Goal: Task Accomplishment & Management: Manage account settings

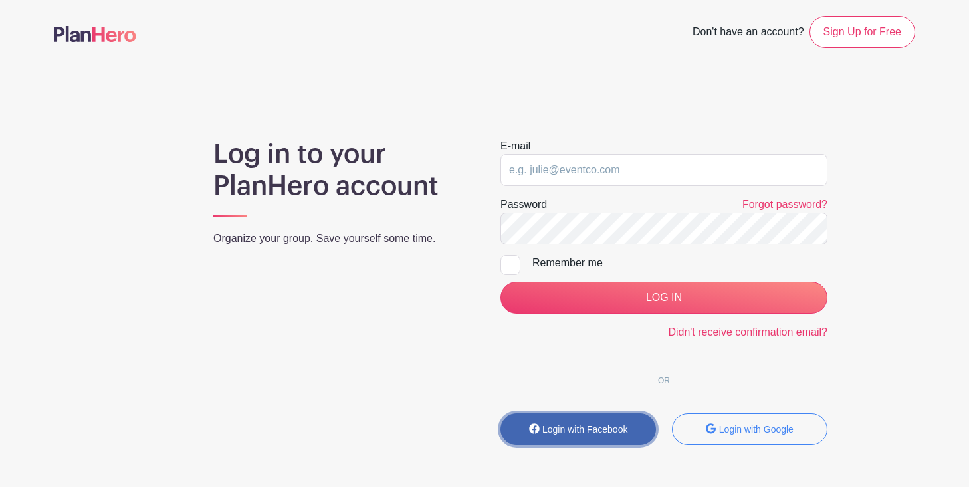
click at [579, 420] on button "Login with Facebook" at bounding box center [577, 429] width 155 height 32
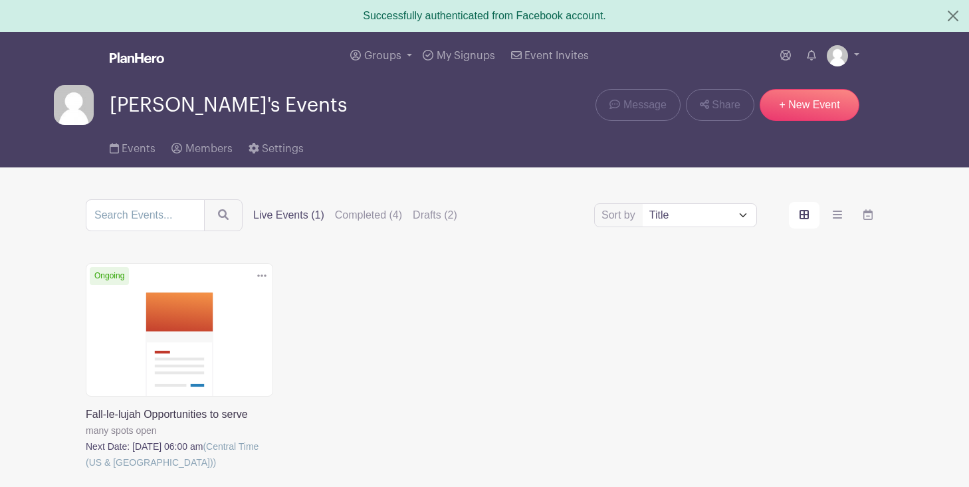
click at [86, 470] on link at bounding box center [86, 470] width 0 height 0
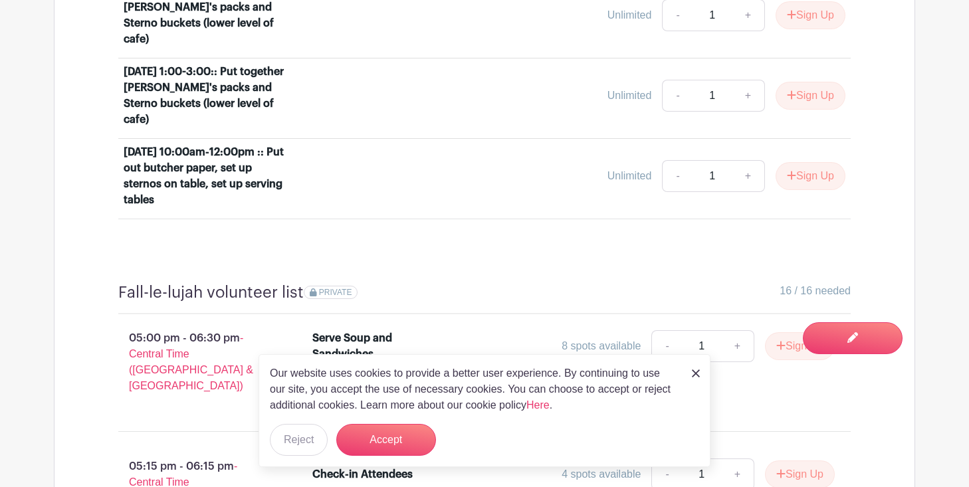
scroll to position [909, 0]
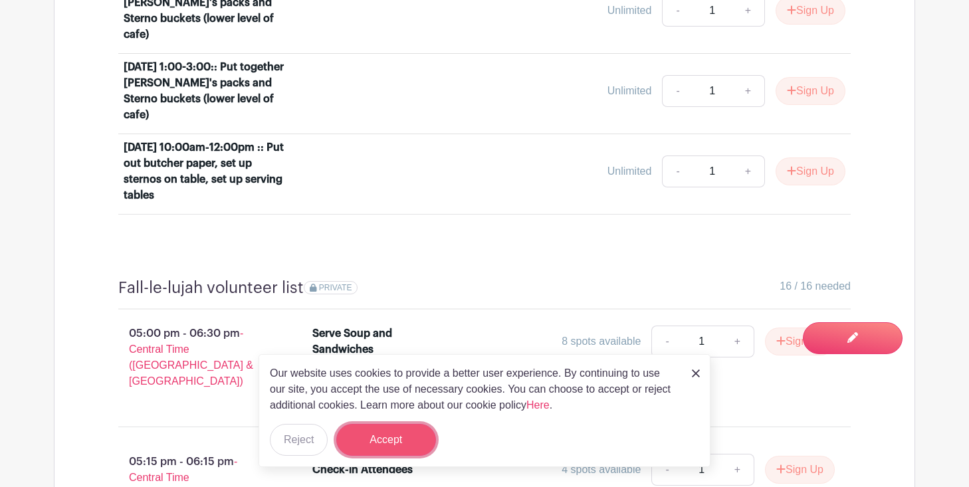
click at [393, 435] on button "Accept" at bounding box center [386, 440] width 100 height 32
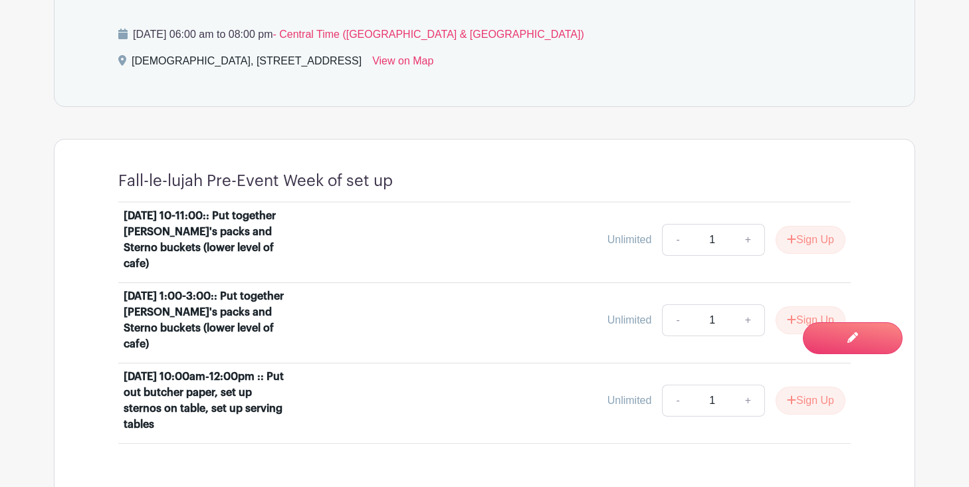
scroll to position [674, 0]
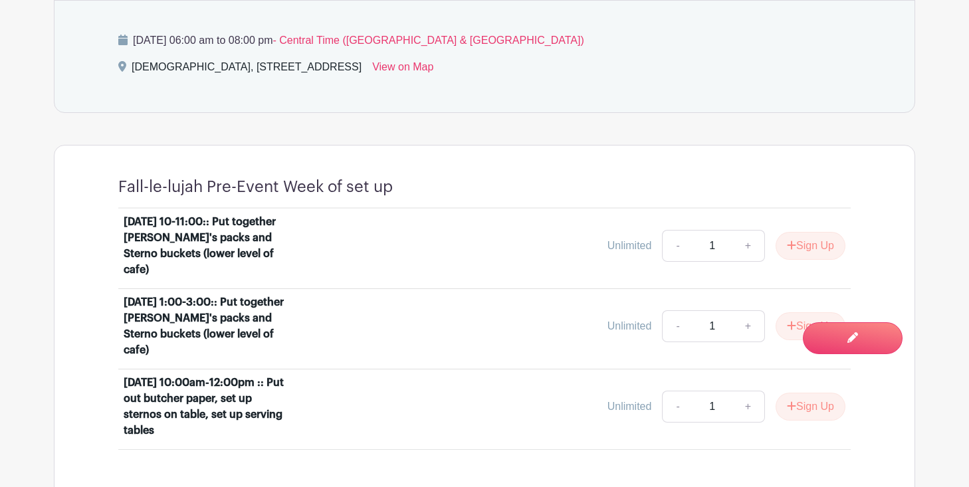
click at [233, 214] on div "[DATE] 10-11:00:: Put together [PERSON_NAME]'s packs and Sterno buckets (lower …" at bounding box center [206, 246] width 165 height 64
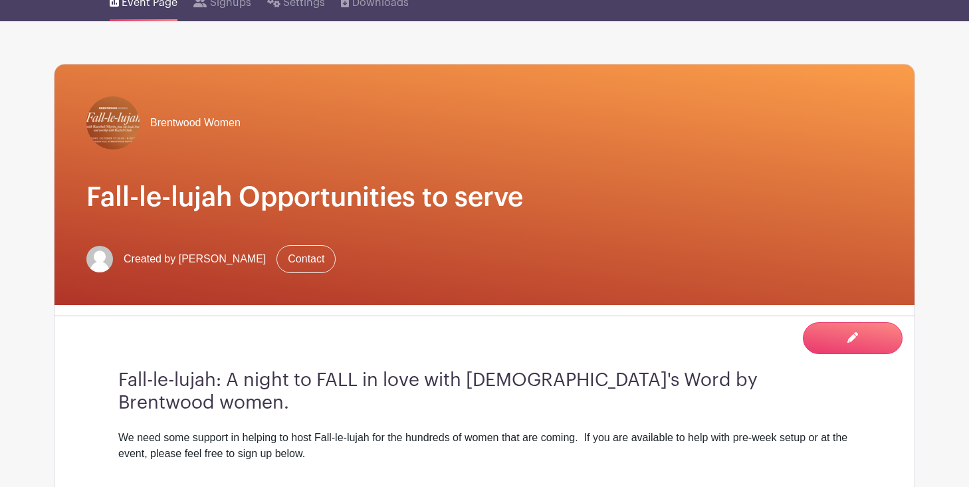
scroll to position [89, 0]
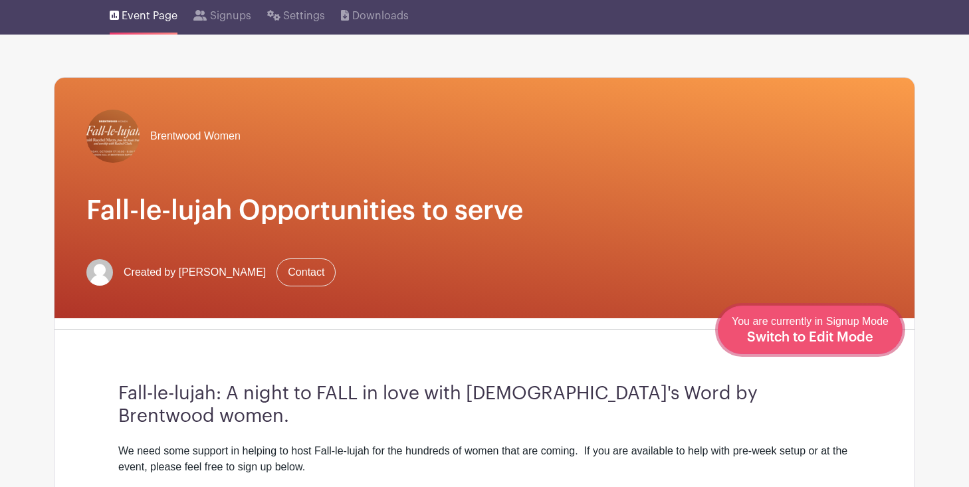
click at [864, 331] on span "Switch to Edit Mode" at bounding box center [810, 337] width 126 height 13
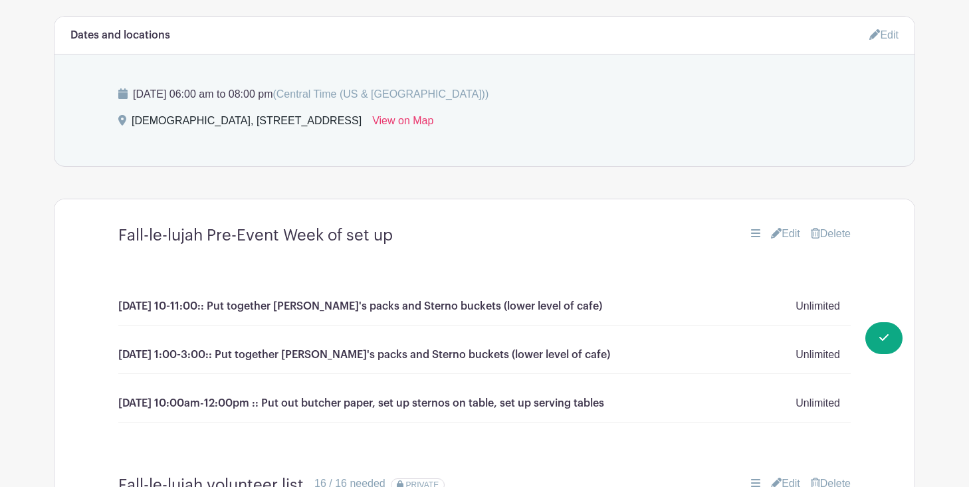
scroll to position [660, 0]
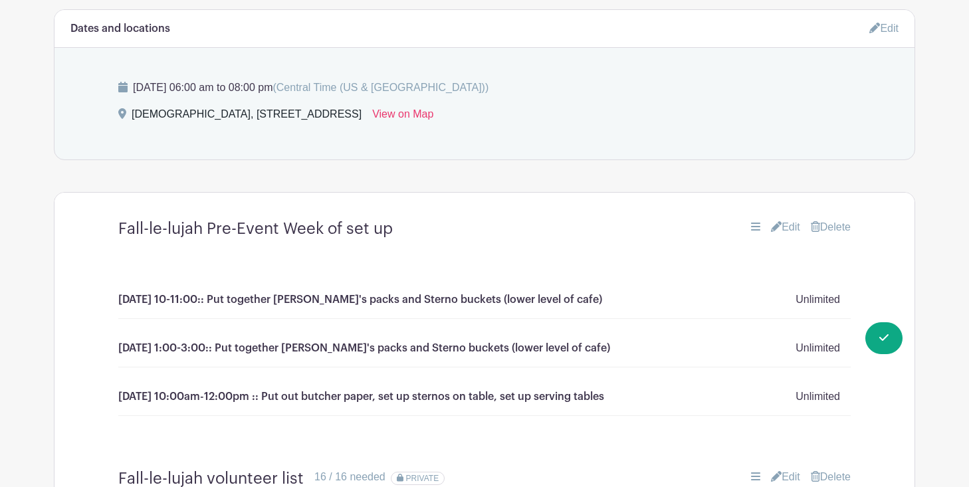
click at [161, 292] on p "MONDAY 10-11:00:: Put together Smore's packs and Sterno buckets (lower level of…" at bounding box center [360, 300] width 484 height 16
click at [783, 219] on link "Edit" at bounding box center [785, 227] width 29 height 16
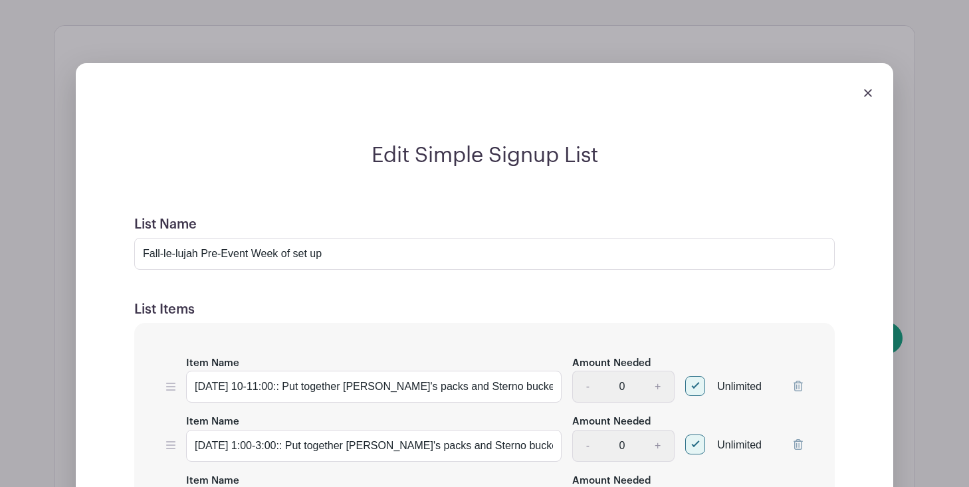
scroll to position [830, 0]
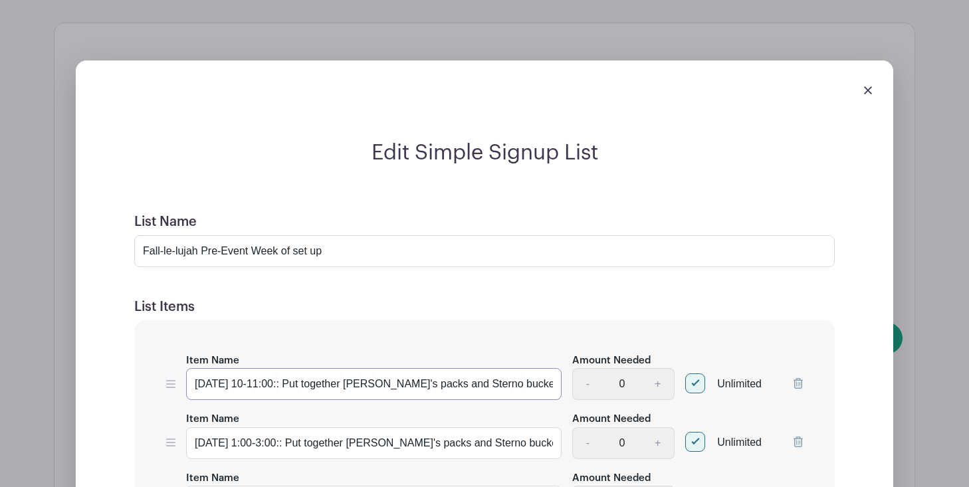
click at [238, 368] on input "MONDAY 10-11:00:: Put together Smore's packs and Sterno buckets (lower level of…" at bounding box center [373, 384] width 375 height 32
type input "MONDAY October 13th 10-11:00:: Put together Smore's packs and Sterno buckets (l…"
click at [245, 427] on input "TUESDAY 1:00-3:00:: Put together Smore's packs and Sterno buckets (lower level …" at bounding box center [373, 443] width 375 height 32
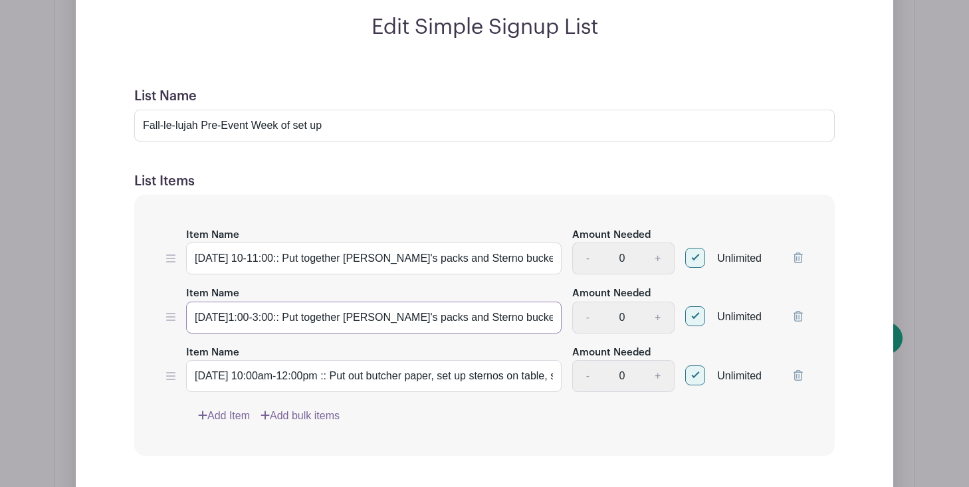
scroll to position [978, 0]
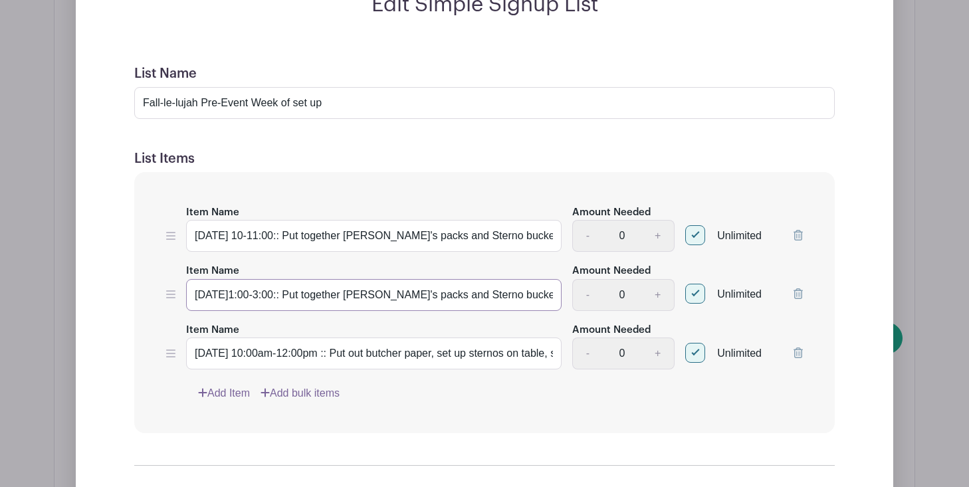
type input "TUESDAY October 14th1:00-3:00:: Put together Smore's packs and Sterno buckets (…"
click at [231, 338] on input "FRIDAY 10:00am-12:00pm :: Put out butcher paper, set up sternos on table, set u…" at bounding box center [373, 354] width 375 height 32
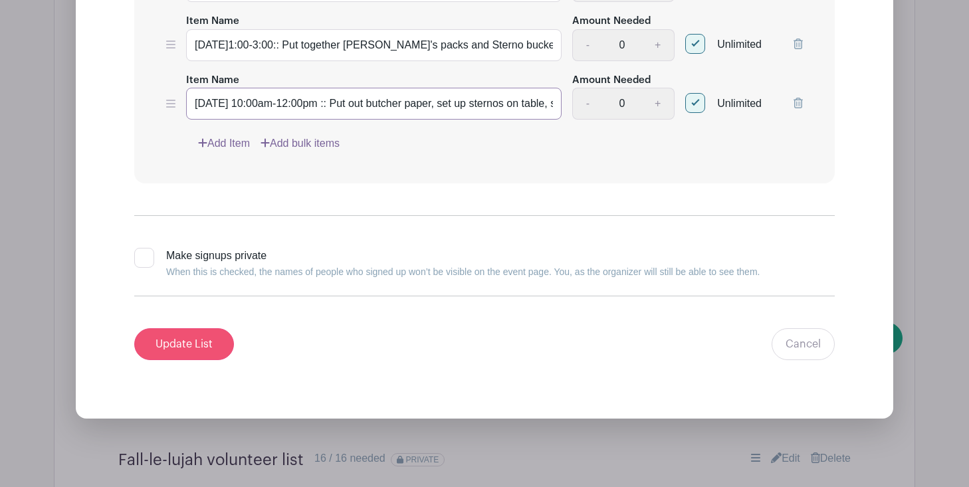
type input "FRIDAY October 17th 10:00am-12:00pm :: Put out butcher paper, set up sternos on…"
click at [211, 328] on input "Update List" at bounding box center [184, 344] width 100 height 32
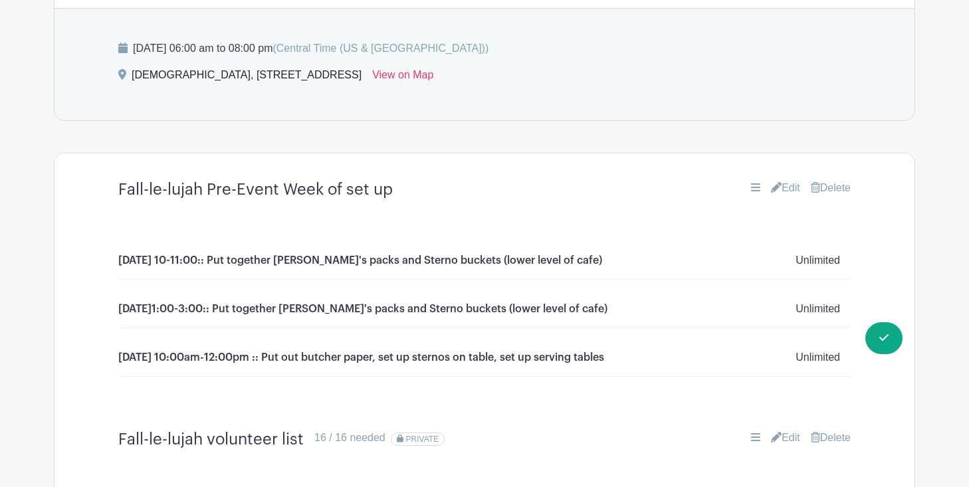
scroll to position [701, 0]
click at [785, 179] on link "Edit" at bounding box center [785, 187] width 29 height 16
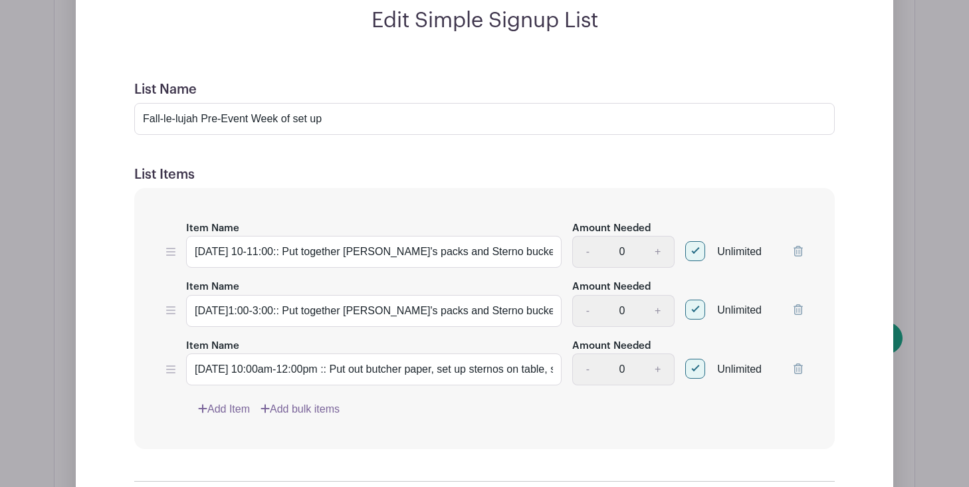
scroll to position [982, 0]
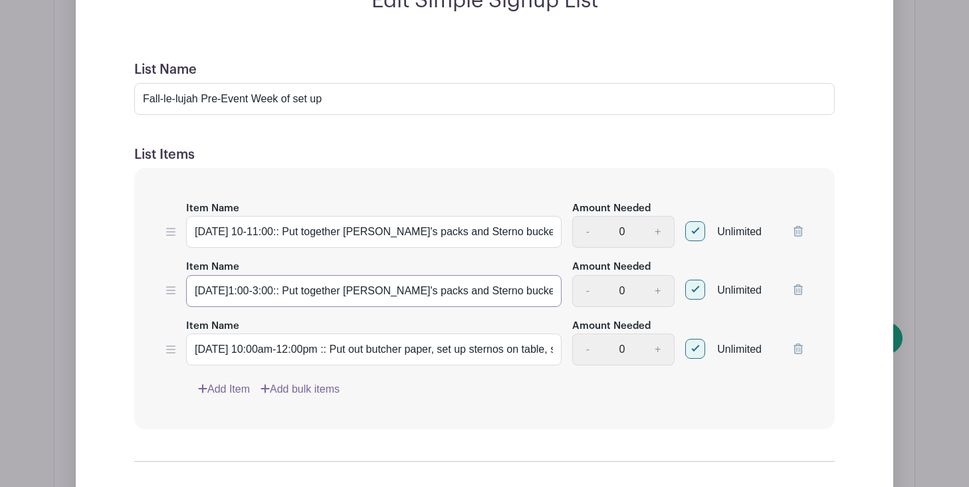
click at [307, 275] on input "TUESDAY October 14th1:00-3:00:: Put together Smore's packs and Sterno buckets (…" at bounding box center [373, 291] width 375 height 32
type input "TUESDAY October 14th|1:00-3:00:: Put together Smore's packs and Sterno buckets …"
click at [308, 216] on input "MONDAY October 13th 10-11:00:: Put together Smore's packs and Sterno buckets (l…" at bounding box center [373, 232] width 375 height 32
type input "MONDAY October 13th| 10-11:00:: Put together Smore's packs and Sterno buckets (…"
click at [312, 275] on input "TUESDAY October 14th|1:00-3:00:: Put together Smore's packs and Sterno buckets …" at bounding box center [373, 291] width 375 height 32
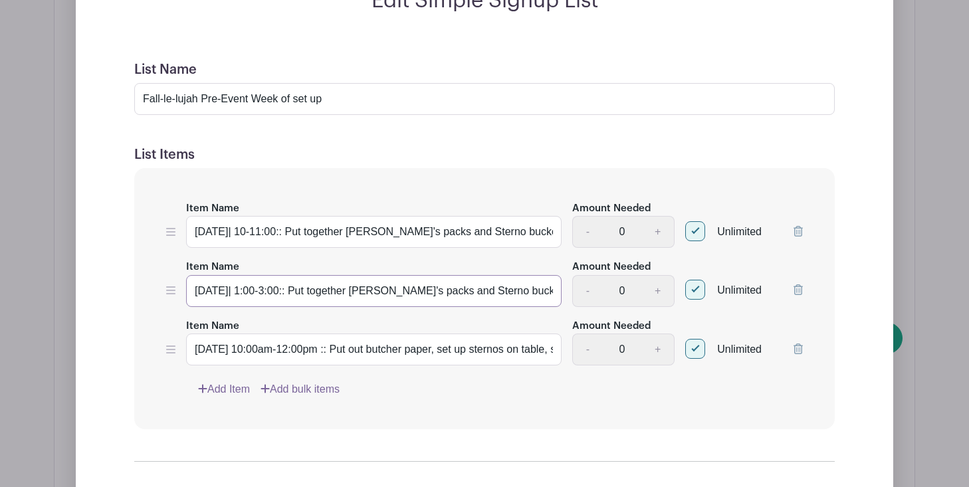
type input "TUESDAY October 14th| 1:00-3:00:: Put together Smore's packs and Sterno buckets…"
click at [298, 334] on input "FRIDAY October 17th 10:00am-12:00pm :: Put out butcher paper, set up sternos on…" at bounding box center [373, 350] width 375 height 32
type input "FRIDAY October 17th| 10:00am-12:00pm :: Put out butcher paper, set up sternos o…"
click at [346, 83] on input "Fall-le-lujah Pre-Event Week of set up" at bounding box center [484, 99] width 700 height 32
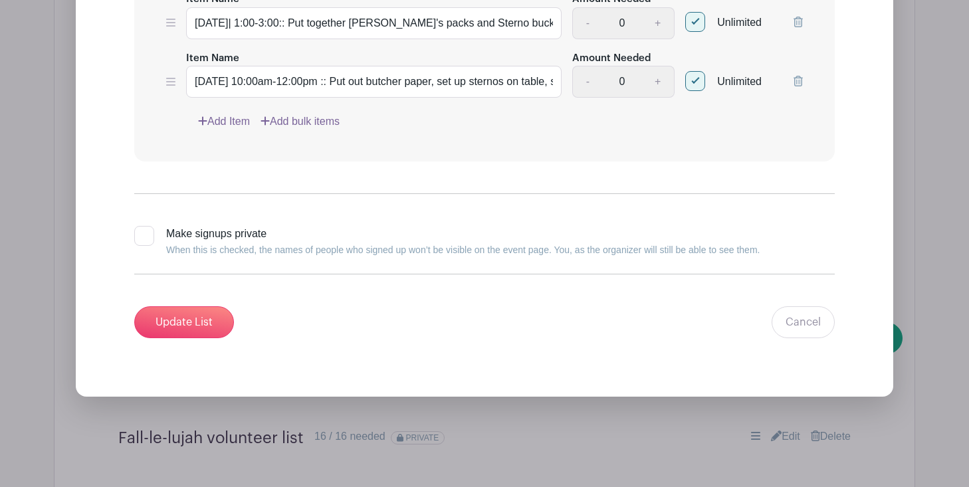
scroll to position [1254, 0]
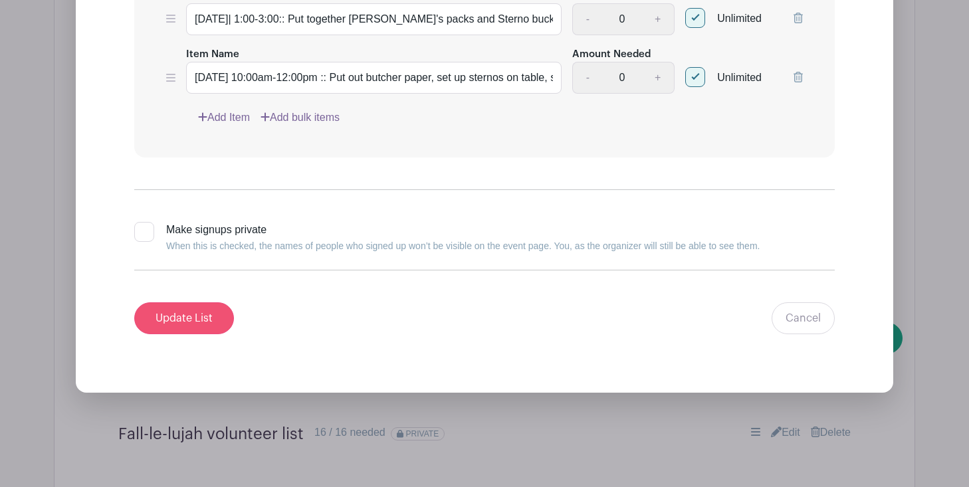
type input "Fall-le-lujah Pre-Event Week of set up Meet by Surefire Cafe on lower level"
click at [184, 306] on input "Update List" at bounding box center [184, 318] width 100 height 32
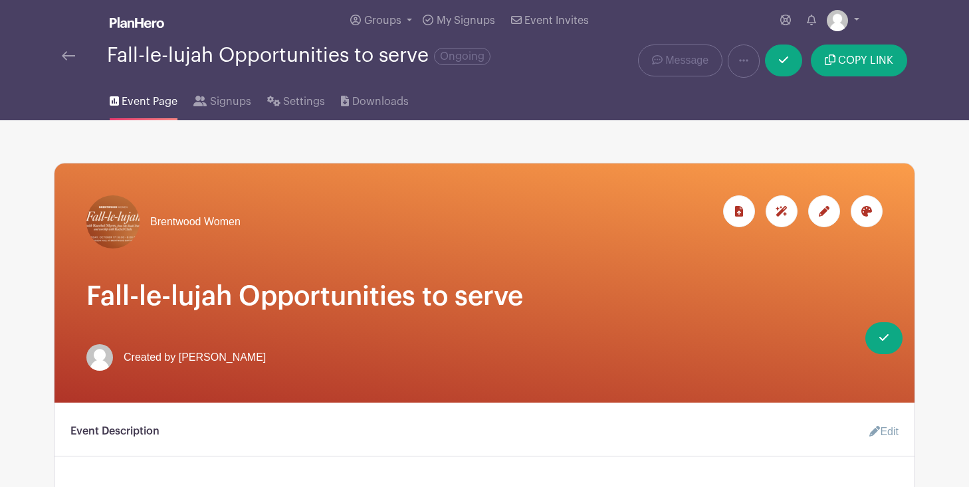
scroll to position [0, 0]
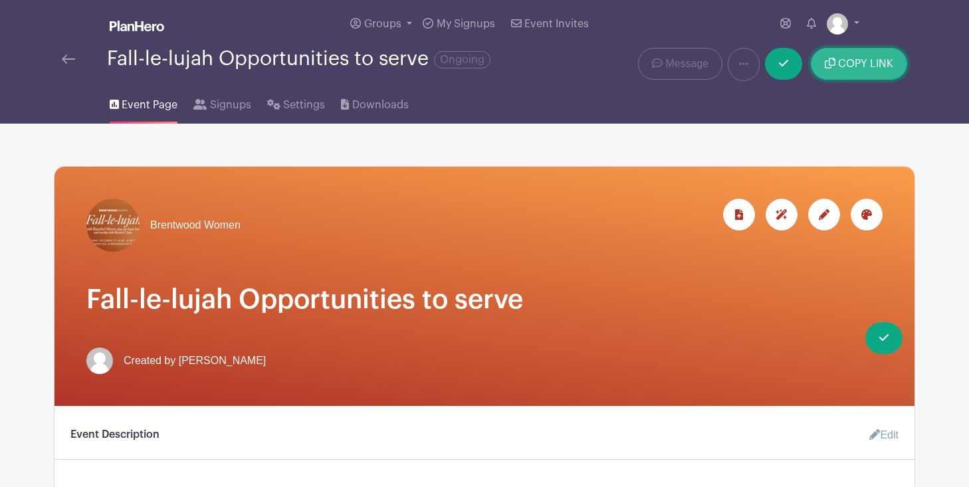
click at [880, 66] on span "COPY LINK" at bounding box center [865, 63] width 55 height 11
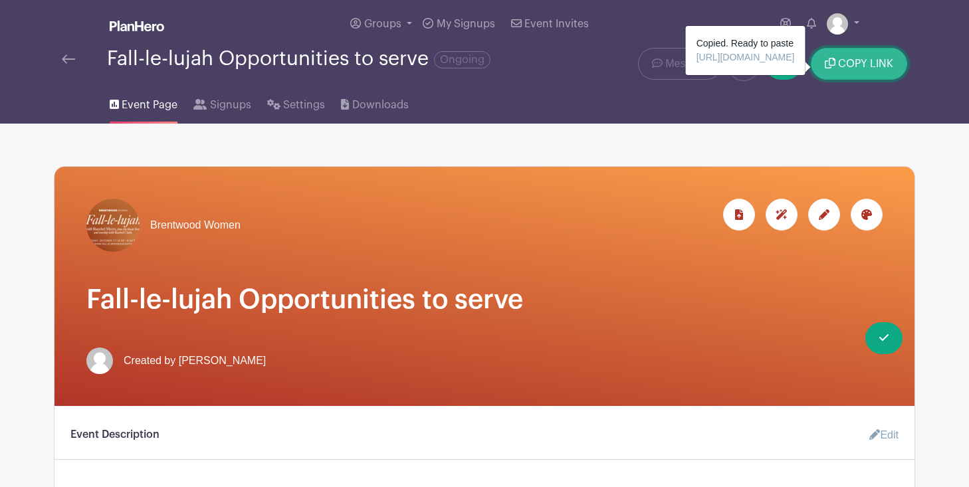
click at [862, 67] on span "COPY LINK" at bounding box center [865, 63] width 55 height 11
